Goal: Download file/media

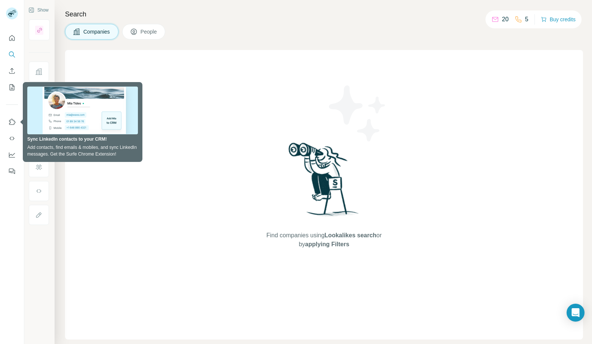
click at [267, 120] on div "Find companies using Lookalikes search or by applying Filters" at bounding box center [324, 195] width 134 height 290
click at [194, 51] on div "Find companies using Lookalikes search or by applying Filters" at bounding box center [324, 195] width 518 height 290
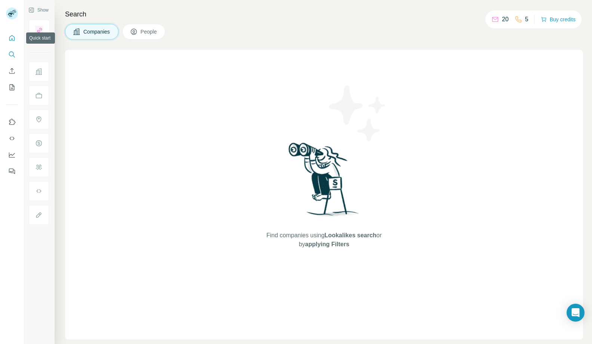
click at [11, 38] on icon "Quick start" at bounding box center [11, 37] width 7 height 7
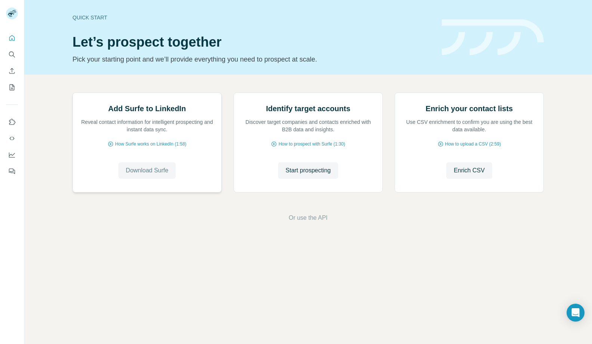
click at [151, 179] on button "Download Surfe" at bounding box center [147, 170] width 58 height 16
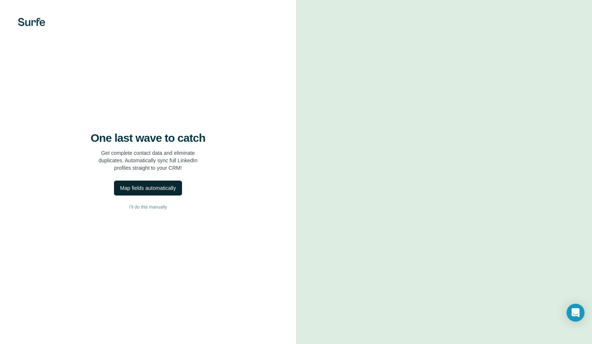
click at [164, 188] on div "Map fields automatically" at bounding box center [148, 188] width 56 height 7
click at [184, 189] on div "Analyzing your CRM fields..." at bounding box center [148, 188] width 75 height 7
